Goal: Task Accomplishment & Management: Use online tool/utility

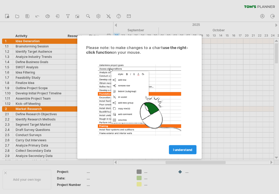
click at [179, 151] on link "I understand" at bounding box center [183, 149] width 28 height 9
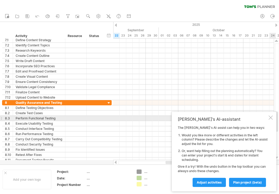
click at [270, 120] on div "Tom's AI-assistant The Tom's AI-assist can help you in two ways: Would you like…" at bounding box center [224, 151] width 105 height 79
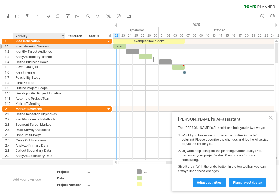
click at [33, 47] on div "Brainstorming Session" at bounding box center [39, 46] width 47 height 5
click at [49, 46] on input "**********" at bounding box center [39, 46] width 47 height 5
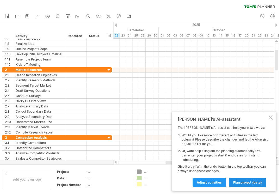
click at [240, 184] on span "plan project (beta)" at bounding box center [247, 182] width 29 height 4
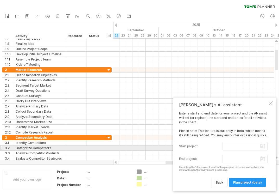
click at [245, 147] on input "start project:" at bounding box center [245, 146] width 45 height 8
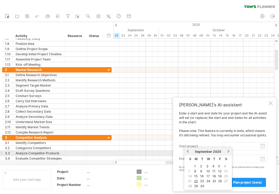
click at [227, 153] on link "next" at bounding box center [229, 151] width 4 height 4
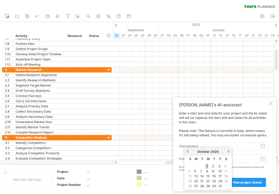
click at [207, 166] on link "1" at bounding box center [207, 166] width 3 height 5
type input "********"
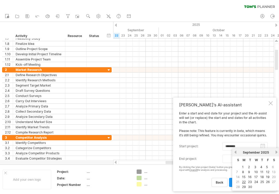
click at [257, 160] on body "progress(100%) Trying to reach plan.tomsplanner.com Connected again... 0% clear…" at bounding box center [139, 97] width 279 height 195
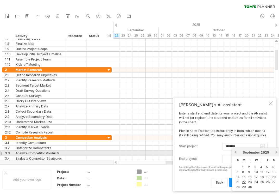
click at [275, 151] on link "next" at bounding box center [277, 152] width 4 height 4
click at [275, 151] on link "next" at bounding box center [276, 152] width 4 height 4
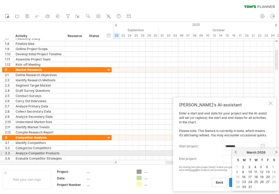
click at [275, 151] on link "next" at bounding box center [277, 152] width 4 height 4
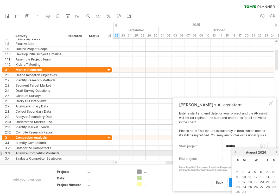
click at [237, 152] on div "August 2026" at bounding box center [256, 152] width 38 height 4
click at [235, 153] on link "previous" at bounding box center [236, 152] width 4 height 4
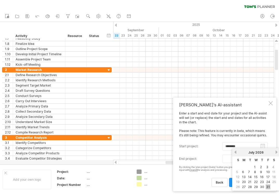
click at [266, 185] on link "31" at bounding box center [268, 186] width 5 height 5
type input "********"
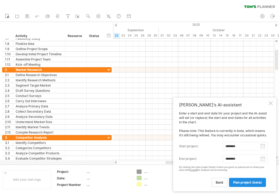
click at [242, 183] on span "plan project (beta)" at bounding box center [247, 182] width 29 height 4
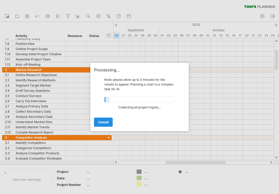
click at [103, 122] on span "cancel" at bounding box center [103, 122] width 10 height 4
click at [58, 93] on div at bounding box center [139, 97] width 279 height 194
click at [105, 125] on link "cancel" at bounding box center [103, 121] width 19 height 9
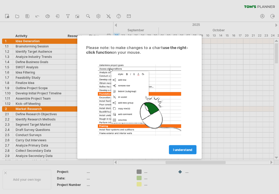
click at [174, 149] on span "I understand" at bounding box center [182, 150] width 19 height 4
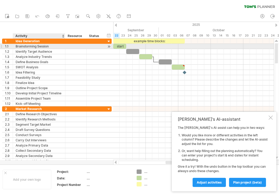
click at [16, 46] on div "Brainstorming Session" at bounding box center [39, 46] width 47 height 5
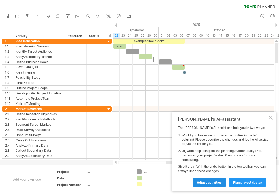
click at [217, 182] on span "Adjust activities" at bounding box center [209, 182] width 25 height 4
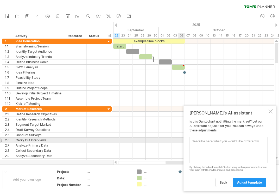
click at [189, 141] on div "[PERSON_NAME]'s AI-assistant Is this [PERSON_NAME] chart not hitting the mark y…" at bounding box center [230, 148] width 93 height 86
click at [197, 142] on textarea at bounding box center [229, 150] width 78 height 26
paste textarea "Kickoff and Supervisor Allignment Litrature Review and Reference Matrix Researc…"
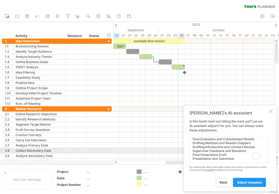
scroll to position [85, 0]
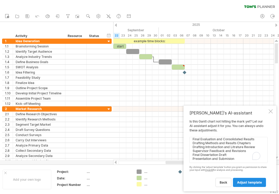
type textarea "Kickoff and Supervisor Allignment Litrature Review and Reference Matrix Researc…"
click at [241, 184] on span "adjust template" at bounding box center [249, 182] width 25 height 4
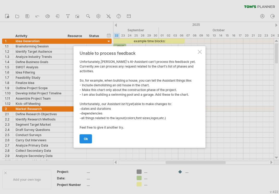
click at [80, 135] on link "ok" at bounding box center [86, 138] width 13 height 9
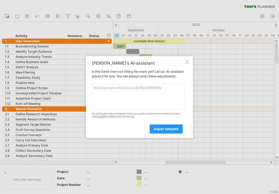
click at [186, 60] on div at bounding box center [187, 62] width 4 height 4
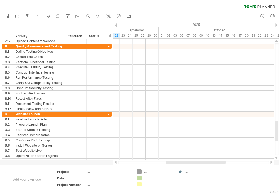
click at [143, 12] on div "new" at bounding box center [139, 16] width 279 height 11
click at [153, 8] on div "clear filter reapply filter" at bounding box center [139, 5] width 279 height 11
drag, startPoint x: 210, startPoint y: 163, endPoint x: 264, endPoint y: 163, distance: 53.1
click at [264, 163] on div at bounding box center [239, 162] width 60 height 3
click at [272, 163] on div at bounding box center [272, 161] width 4 height 3
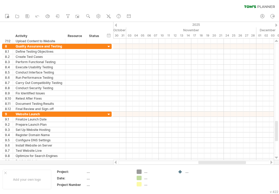
click at [205, 6] on div "clear filter reapply filter" at bounding box center [139, 5] width 279 height 11
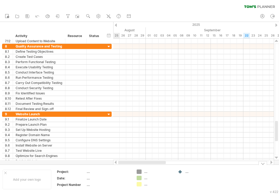
drag, startPoint x: 206, startPoint y: 163, endPoint x: 114, endPoint y: 166, distance: 92.8
click at [114, 166] on div "Trying to reach [DOMAIN_NAME] Connected again... 0% clear filter new 1" at bounding box center [139, 97] width 279 height 194
click at [271, 162] on div at bounding box center [272, 161] width 4 height 3
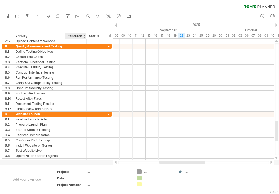
click at [70, 26] on div "hide start/end/duration show start/end/duration ******** Activity ******** Reso…" at bounding box center [56, 30] width 113 height 17
click at [84, 35] on div at bounding box center [84, 35] width 2 height 5
